Goal: Navigation & Orientation: Find specific page/section

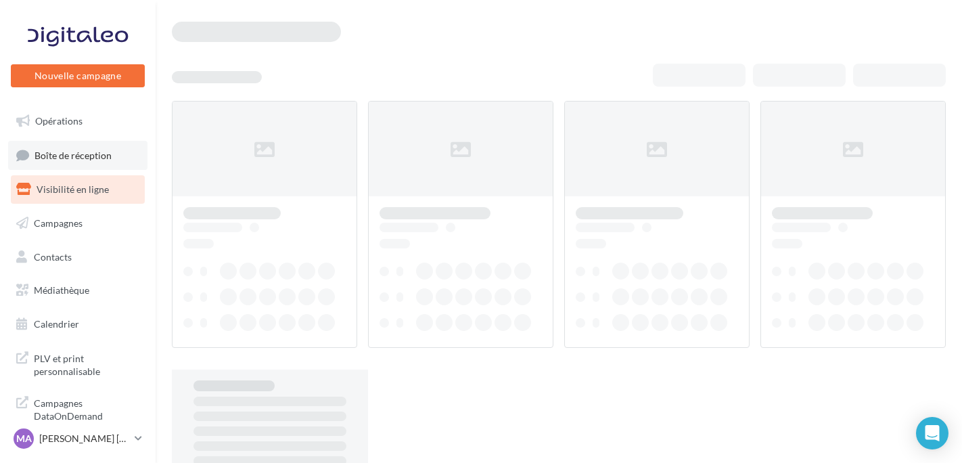
click at [87, 162] on link "Boîte de réception" at bounding box center [77, 155] width 139 height 29
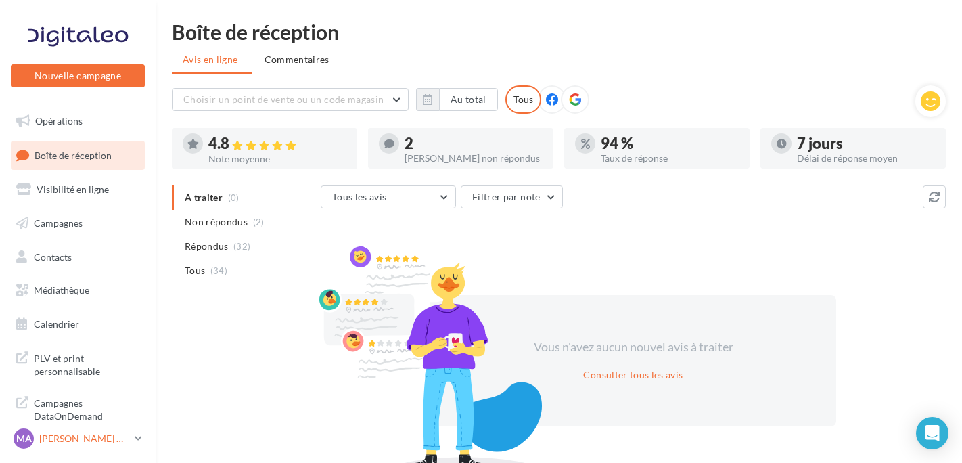
click at [59, 439] on p "[PERSON_NAME] CANALES" at bounding box center [84, 439] width 90 height 14
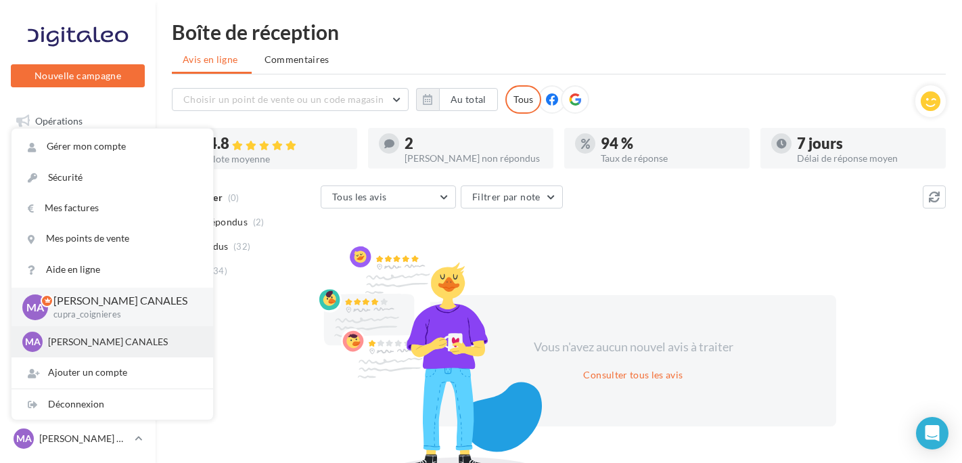
click at [94, 336] on p "[PERSON_NAME] CANALES" at bounding box center [122, 342] width 149 height 14
